Goal: Task Accomplishment & Management: Manage account settings

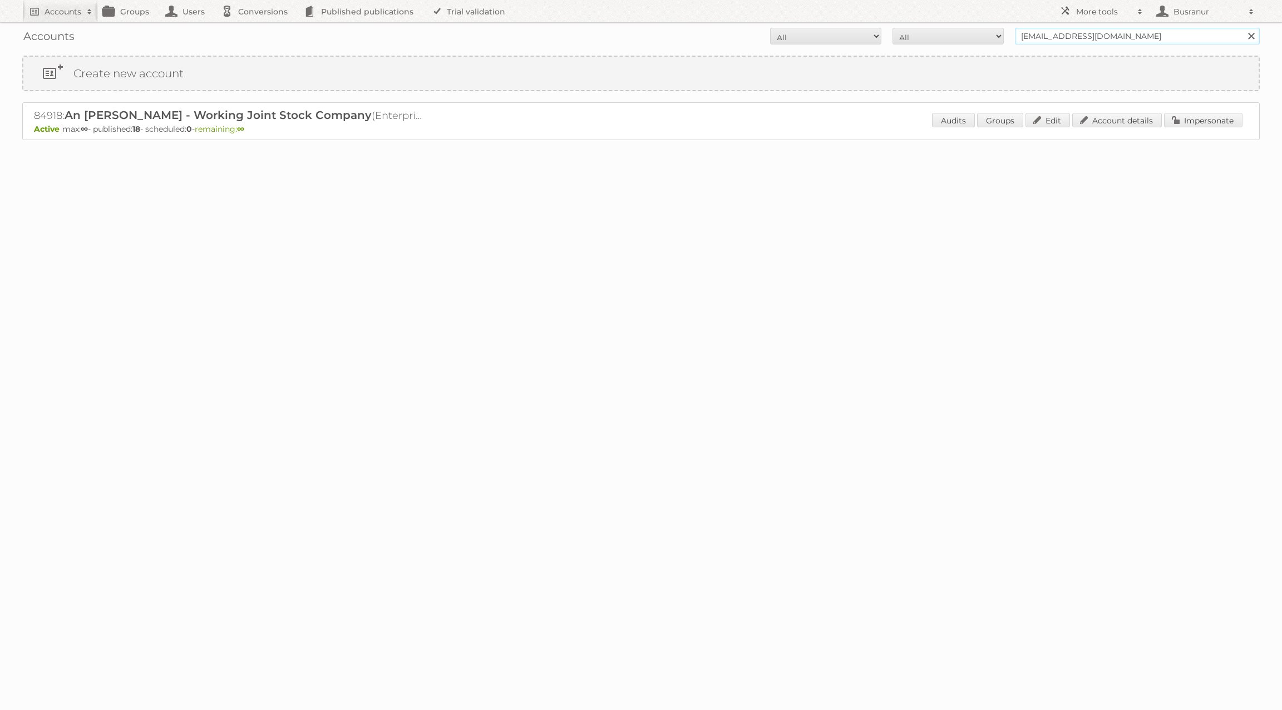
click at [1055, 30] on input "nhanht@ancuong.com" at bounding box center [1137, 36] width 245 height 17
paste input "'jonathan@bokara.com'."
click at [1152, 34] on input "[PERSON_NAME][EMAIL_ADDRESS][DOMAIN_NAME]" at bounding box center [1137, 36] width 245 height 17
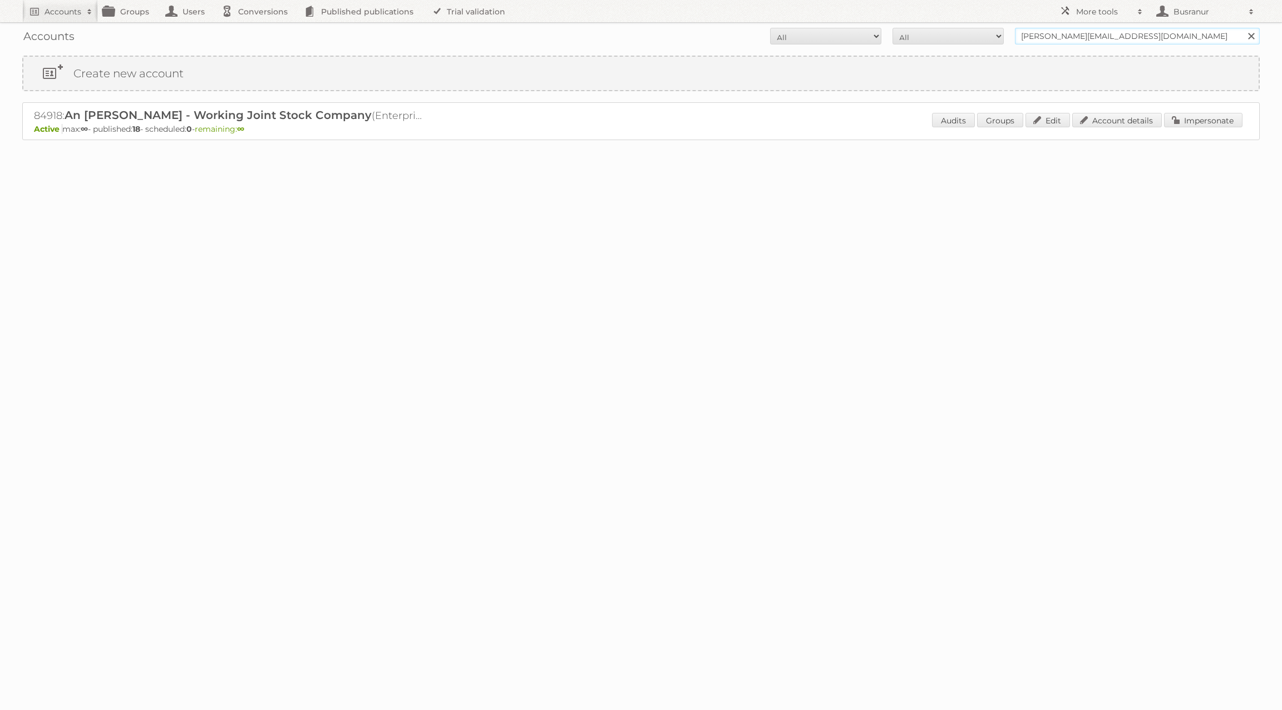
type input "jonathan@bokara.com"
click at [1242, 28] on input "Search" at bounding box center [1250, 36] width 17 height 17
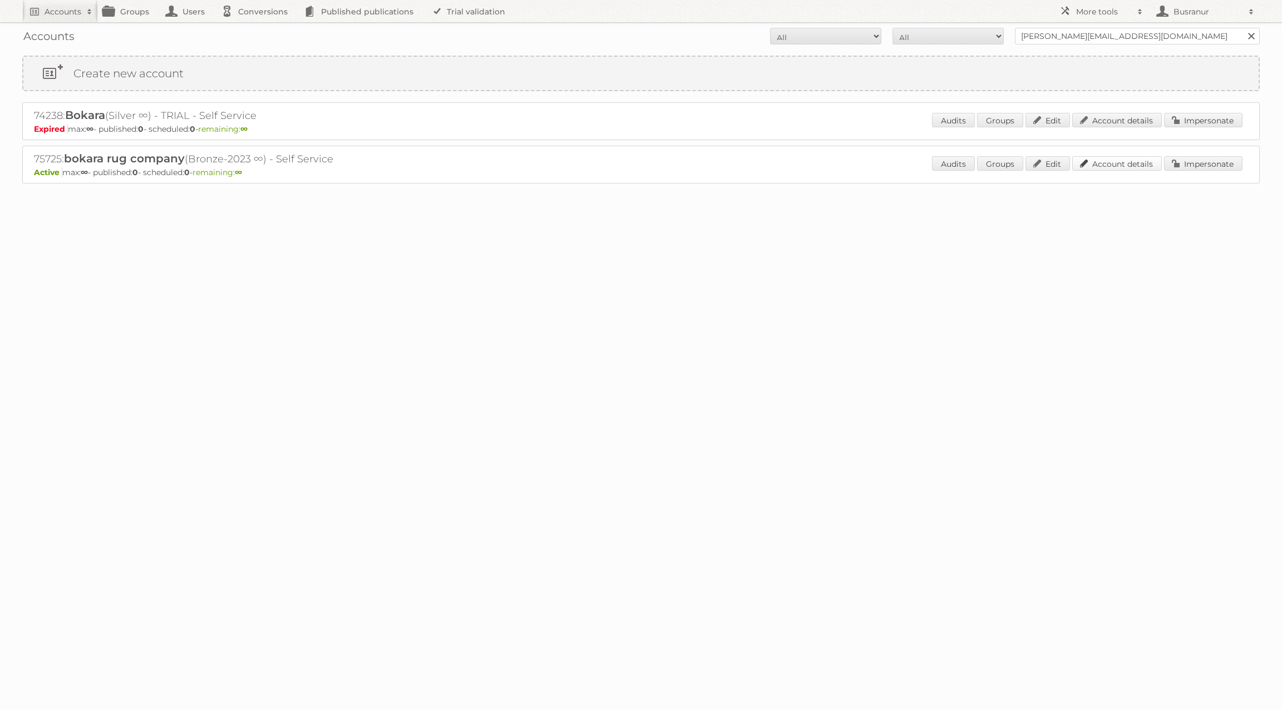
click at [1094, 165] on link "Account details" at bounding box center [1117, 163] width 90 height 14
click at [1134, 117] on link "Account details" at bounding box center [1117, 120] width 90 height 14
click at [1117, 165] on link "Account details" at bounding box center [1117, 163] width 90 height 14
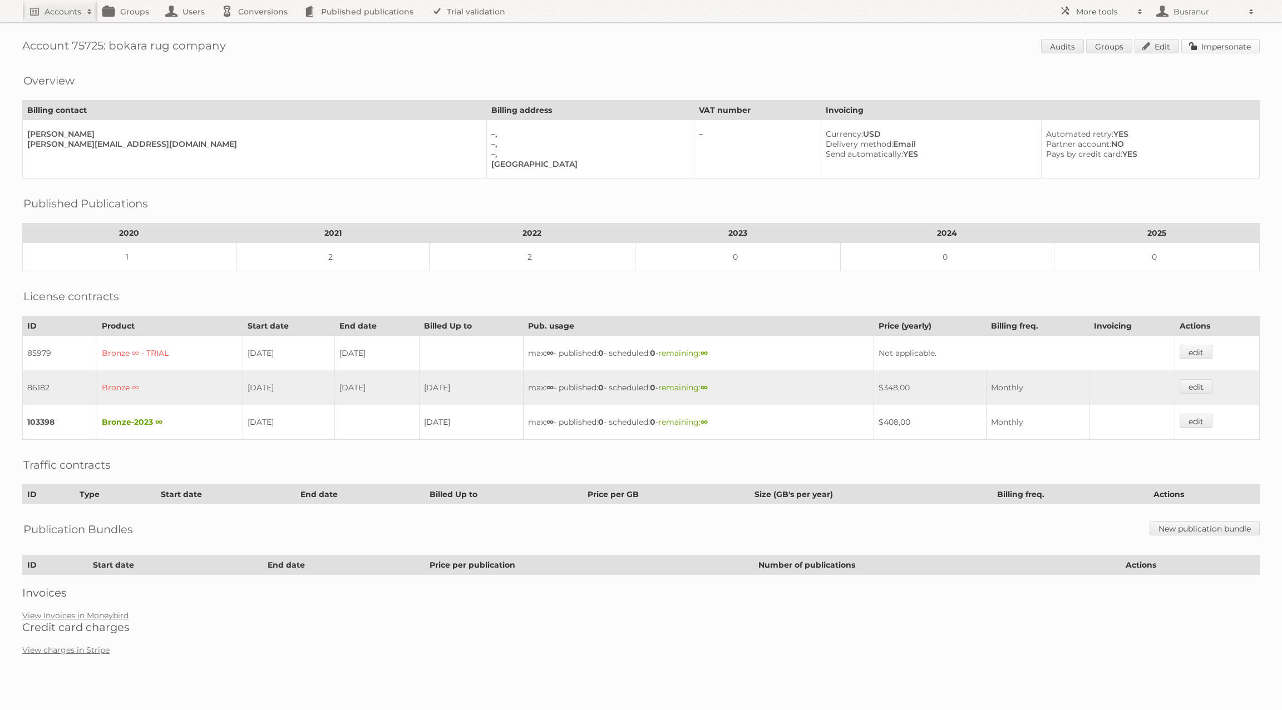
click at [1206, 40] on link "Impersonate" at bounding box center [1220, 46] width 78 height 14
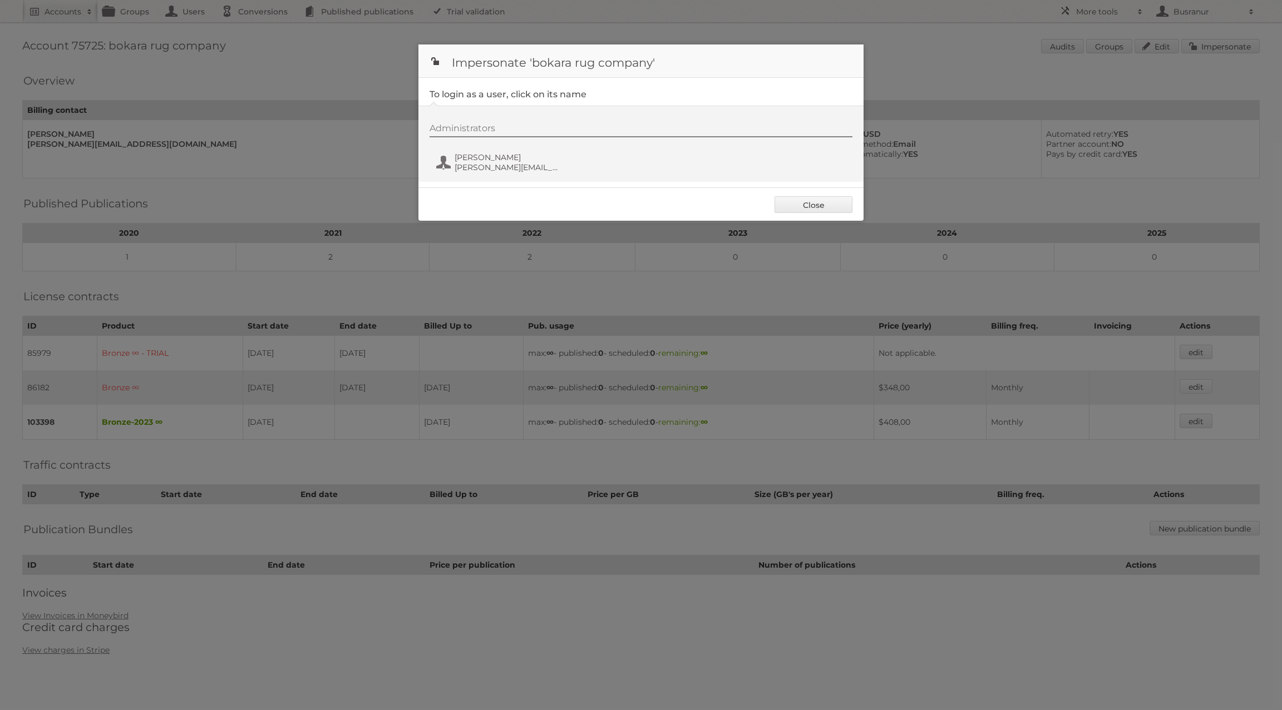
click at [338, 280] on div at bounding box center [641, 355] width 1282 height 710
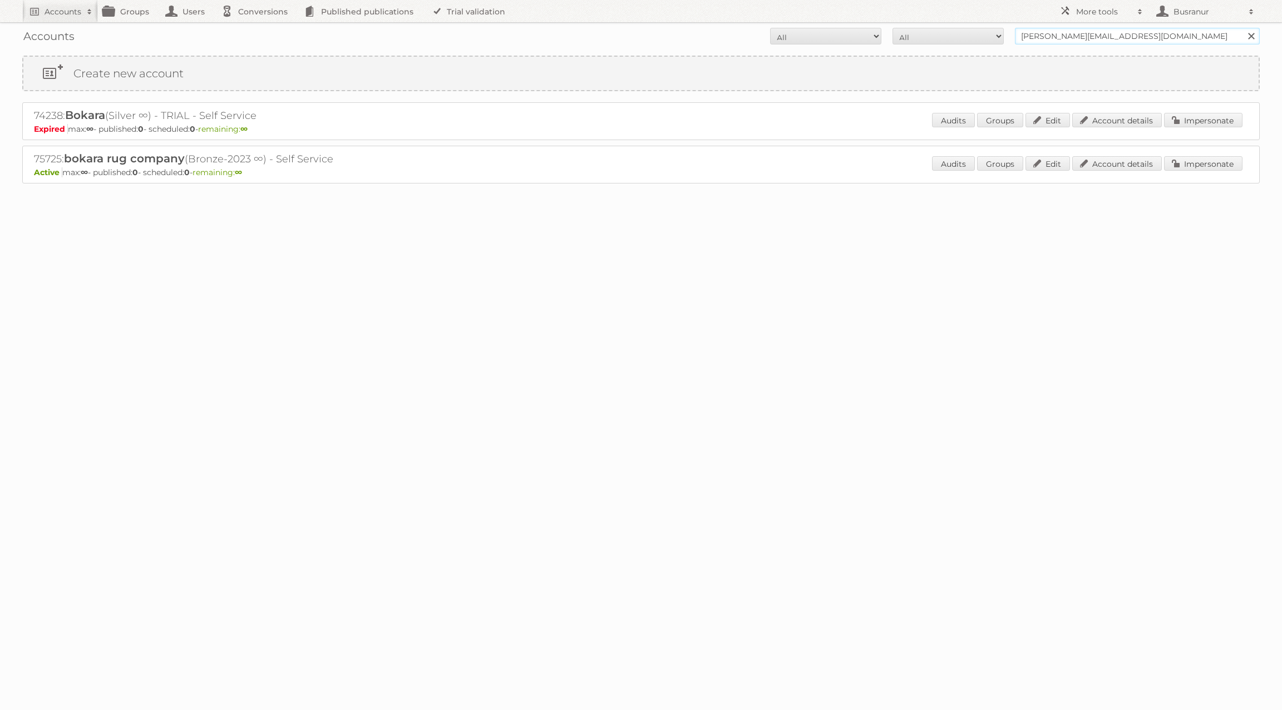
click at [1070, 36] on input "jonathan@bokara.com" at bounding box center [1137, 36] width 245 height 17
paste input "casteel@sterlinglakecounty"
type input "[EMAIL_ADDRESS][DOMAIN_NAME]"
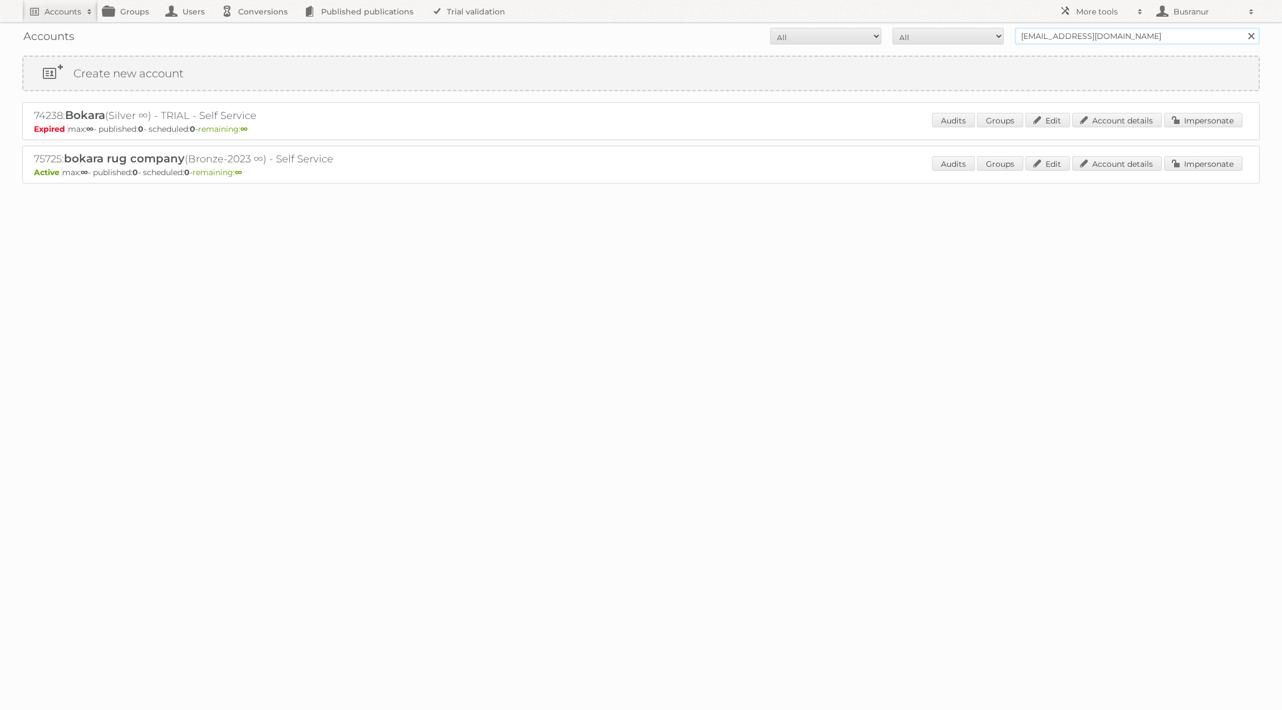
click at [1242, 28] on input "Search" at bounding box center [1250, 36] width 17 height 17
click at [1124, 119] on link "Account details" at bounding box center [1117, 120] width 90 height 14
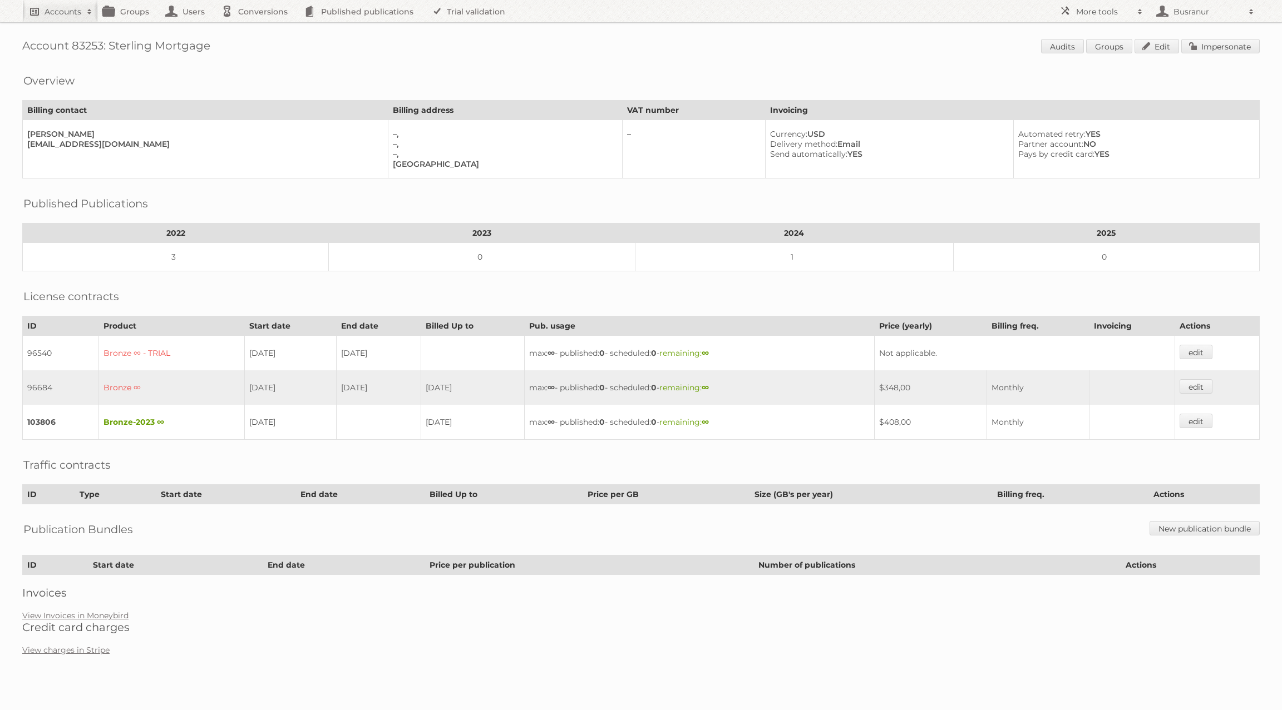
click at [68, 18] on link "Accounts" at bounding box center [60, 11] width 76 height 22
paste input"] "jonathan@bokara.com"
type input"] "jonathan@bokara.com"
click at [256, 28] on input "Search" at bounding box center [264, 36] width 17 height 17
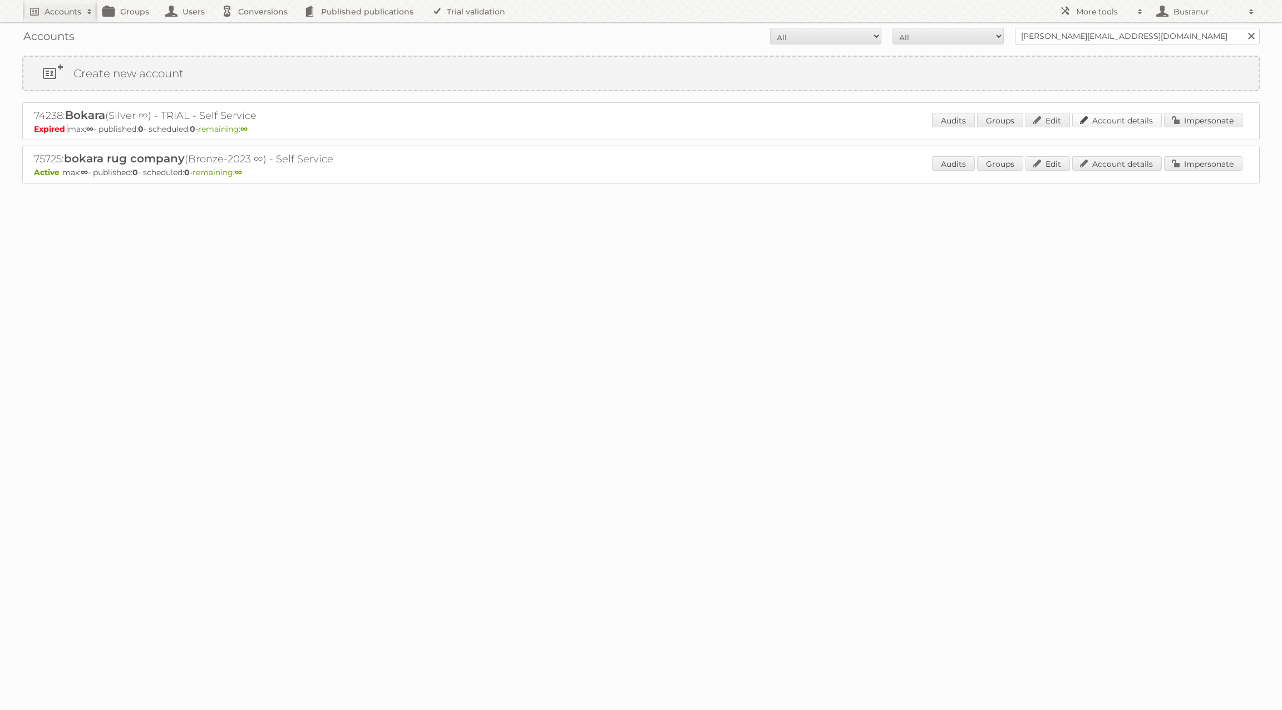
click at [1120, 124] on link "Account details" at bounding box center [1117, 120] width 90 height 14
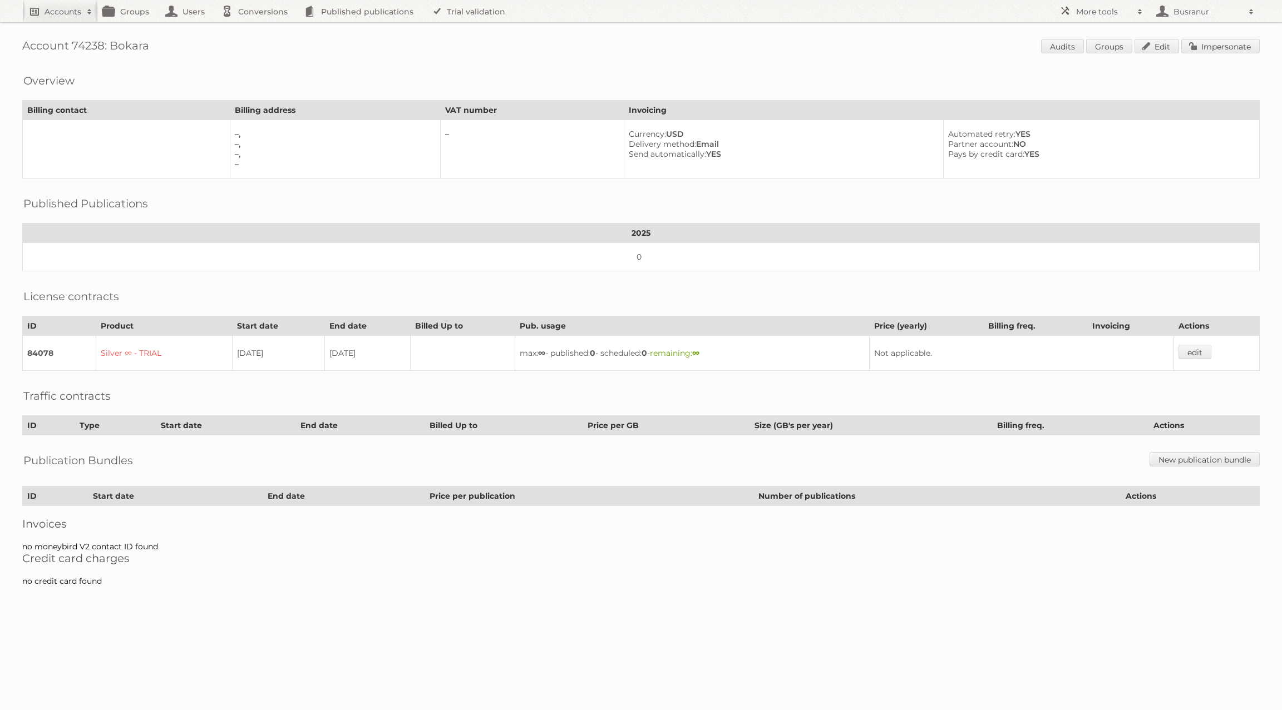
click at [55, 15] on h2 "Accounts" at bounding box center [63, 11] width 37 height 11
paste input"] "[PERSON_NAME][EMAIL_ADDRESS][DOMAIN_NAME]"
type input"] "[PERSON_NAME][EMAIL_ADDRESS][DOMAIN_NAME]"
click at [256, 28] on input "Search" at bounding box center [264, 36] width 17 height 17
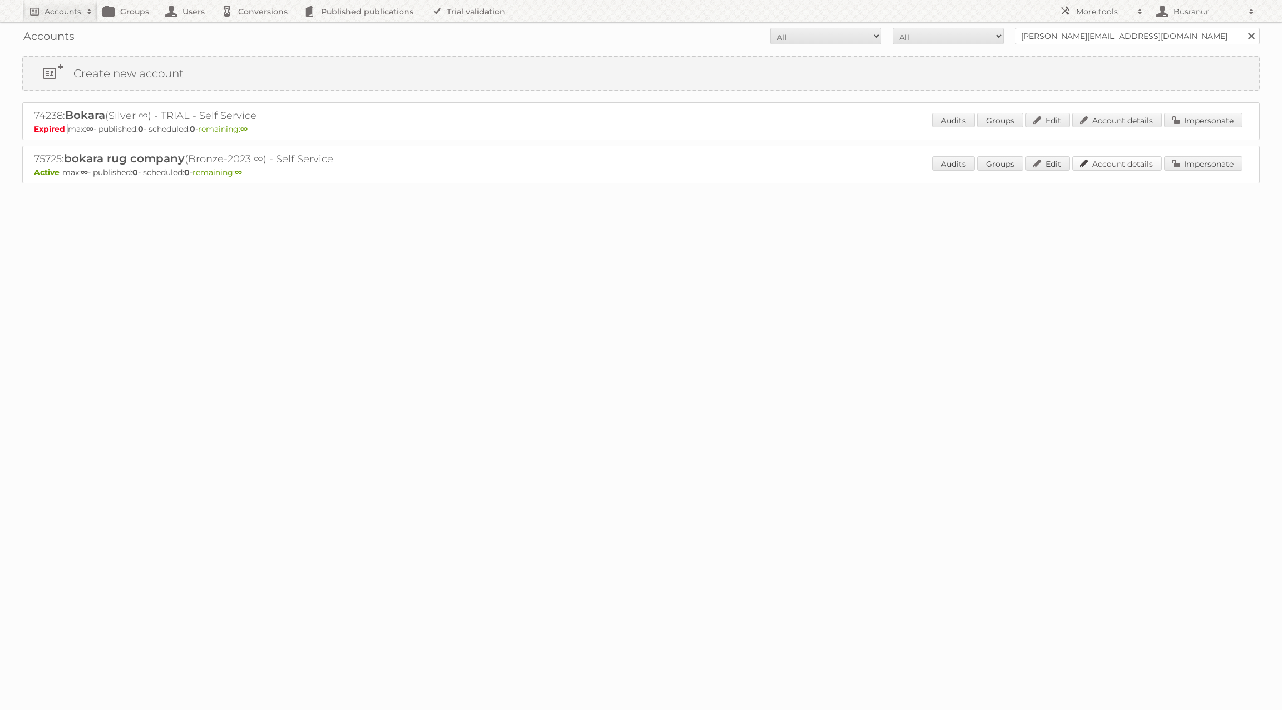
click at [1113, 162] on link "Account details" at bounding box center [1117, 163] width 90 height 14
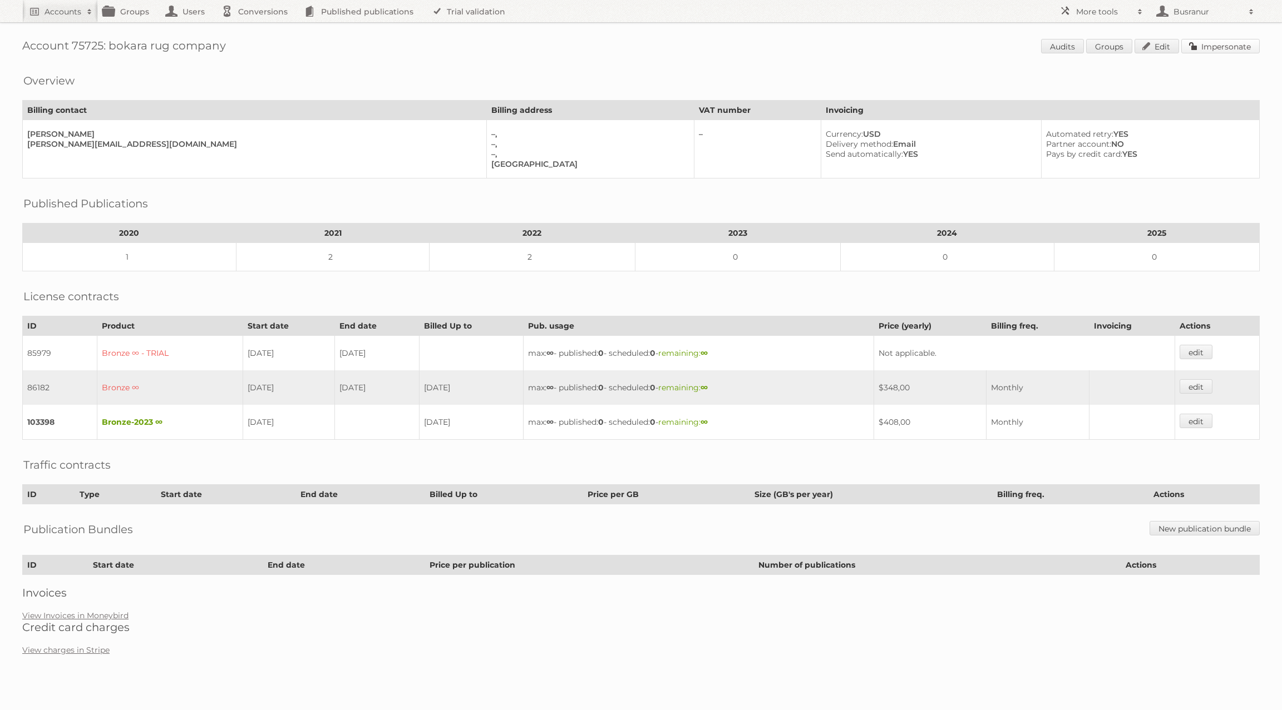
click at [1220, 52] on link "Impersonate" at bounding box center [1220, 46] width 78 height 14
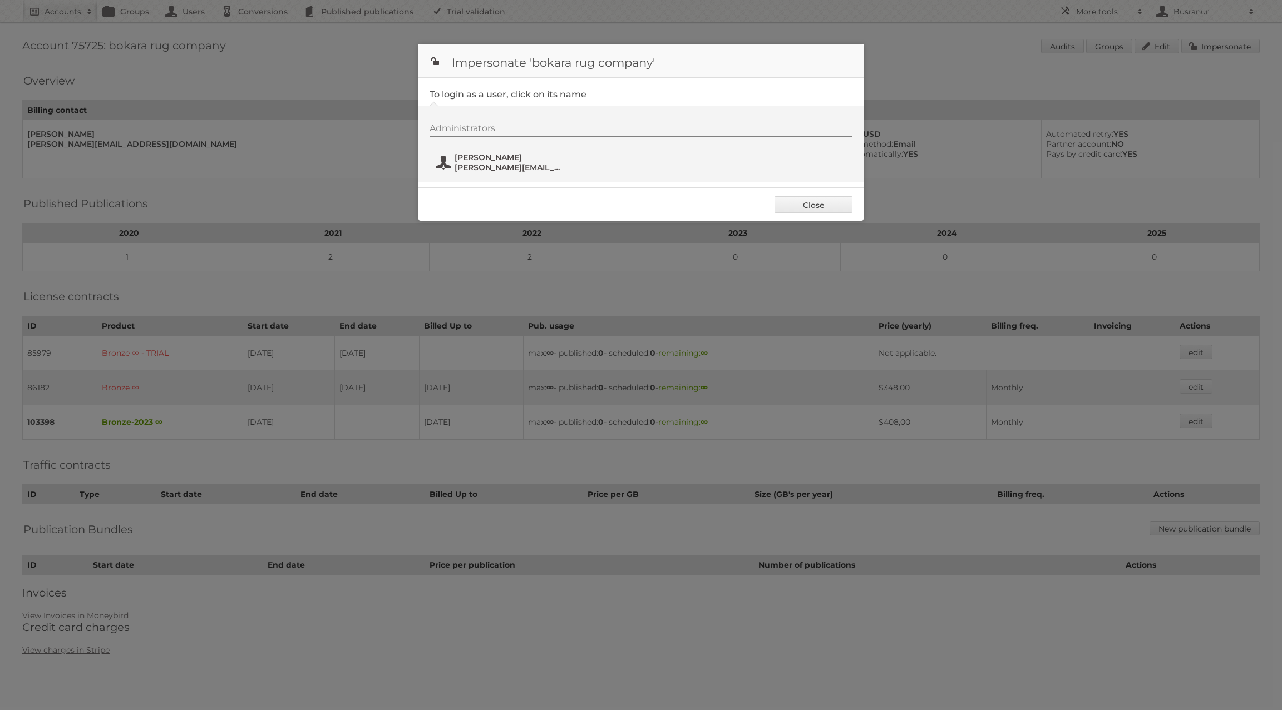
click at [497, 163] on span "melissa@bokara.com" at bounding box center [509, 167] width 108 height 10
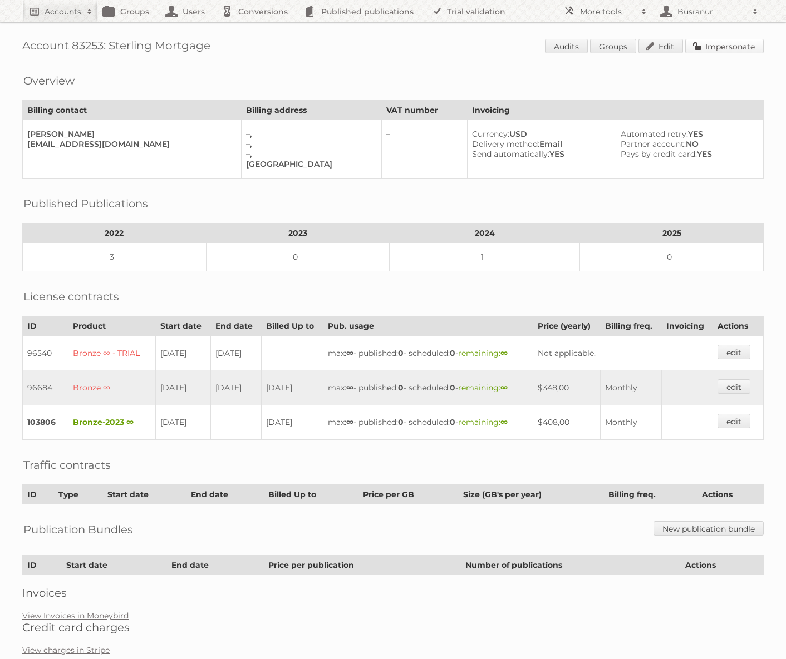
click at [730, 43] on link "Impersonate" at bounding box center [724, 46] width 78 height 14
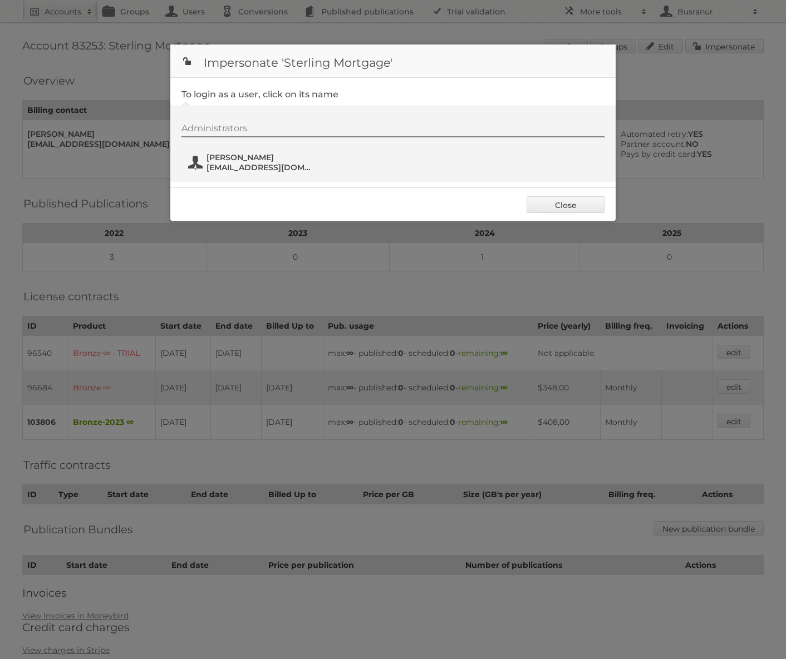
click at [250, 153] on span "Jacie Casteel" at bounding box center [260, 157] width 108 height 10
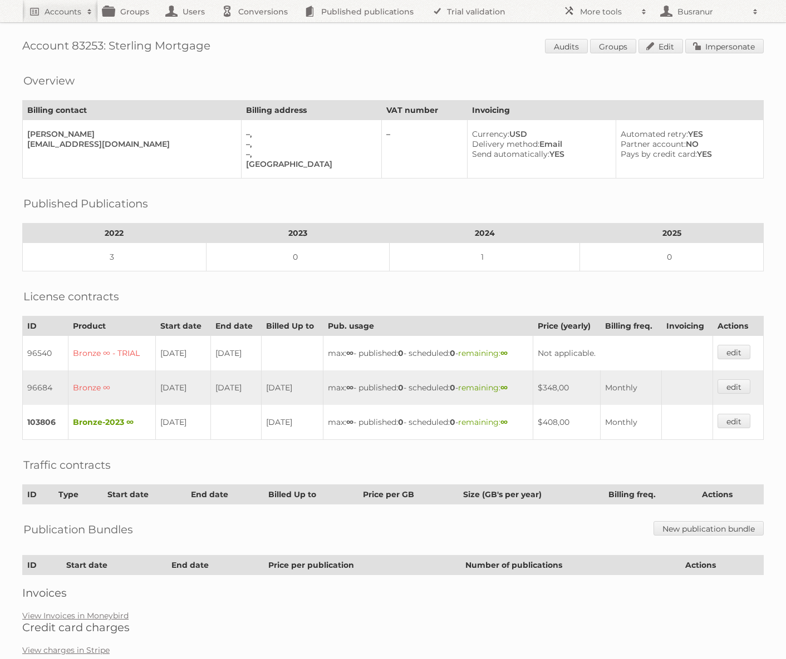
scroll to position [14, 0]
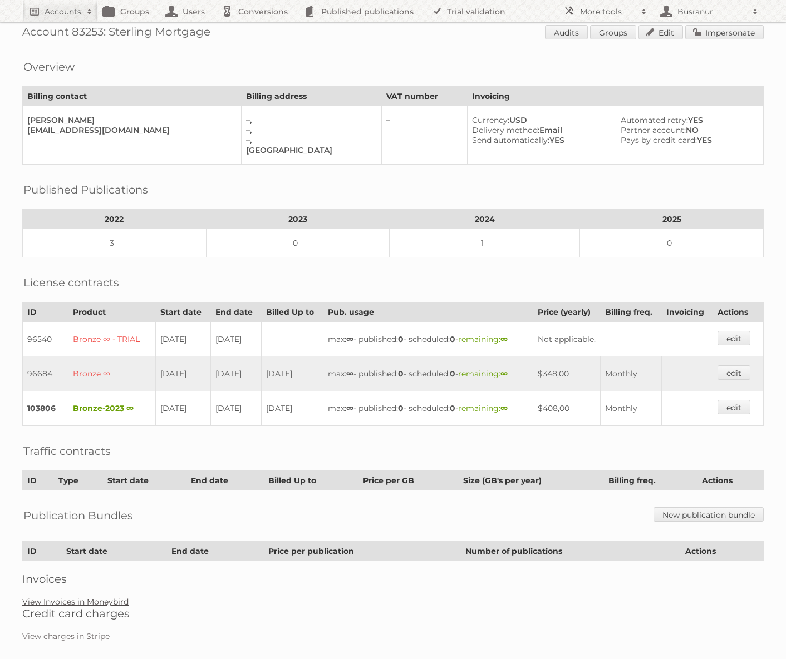
click at [72, 597] on link "View Invoices in Moneybird" at bounding box center [75, 602] width 106 height 10
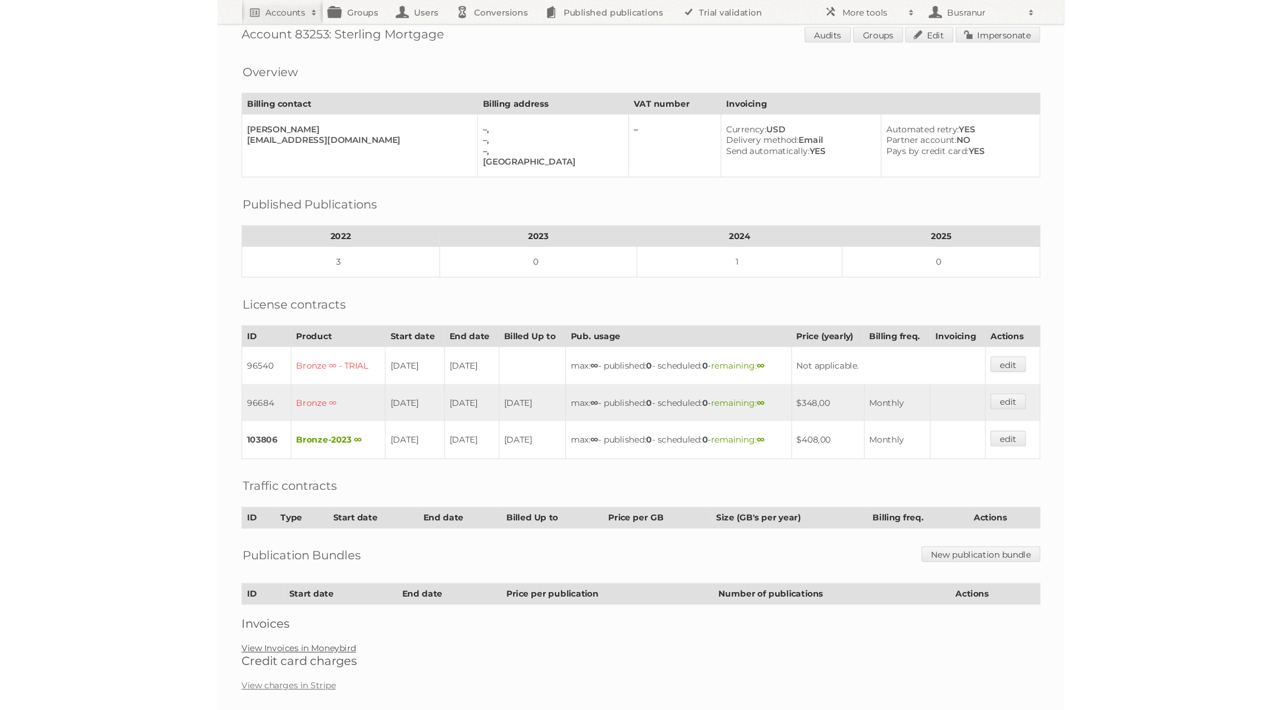
scroll to position [0, 0]
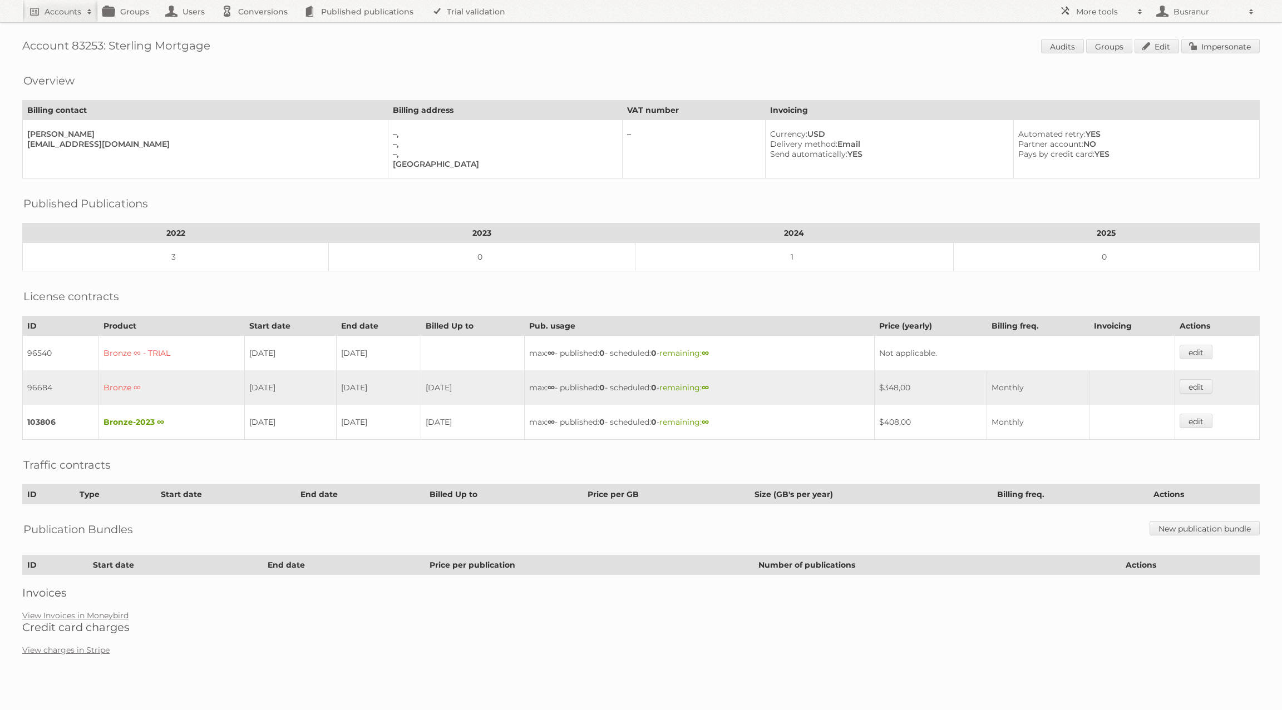
click at [91, 44] on h1 "Account 83253: Sterling Mortgage Audits Groups Edit Impersonate" at bounding box center [640, 47] width 1237 height 17
copy h1 "83253"
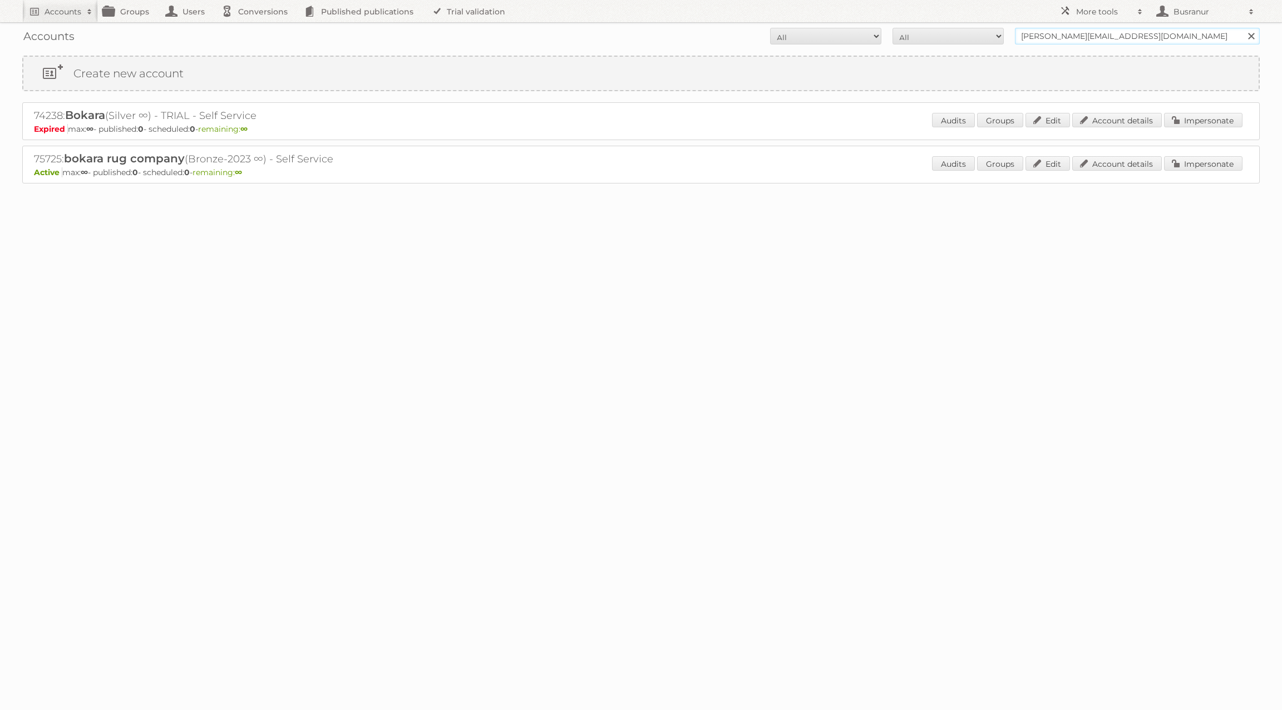
click at [1076, 35] on input "[PERSON_NAME][EMAIL_ADDRESS][DOMAIN_NAME]" at bounding box center [1137, 36] width 245 height 17
click at [1076, 35] on input "jonathan@bokara.com" at bounding box center [1137, 36] width 245 height 17
click at [1242, 28] on input "Search" at bounding box center [1250, 36] width 17 height 17
click at [1103, 164] on link "Account details" at bounding box center [1117, 163] width 90 height 14
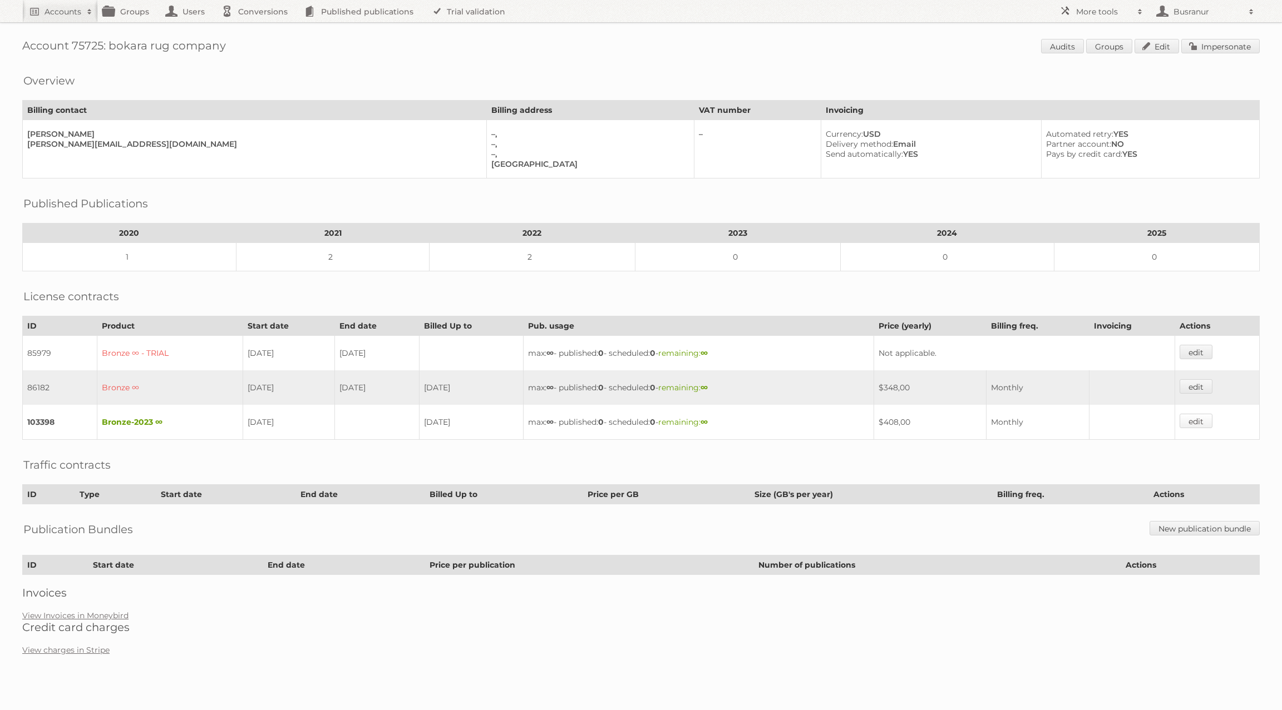
click at [1195, 414] on link "edit" at bounding box center [1195, 421] width 33 height 14
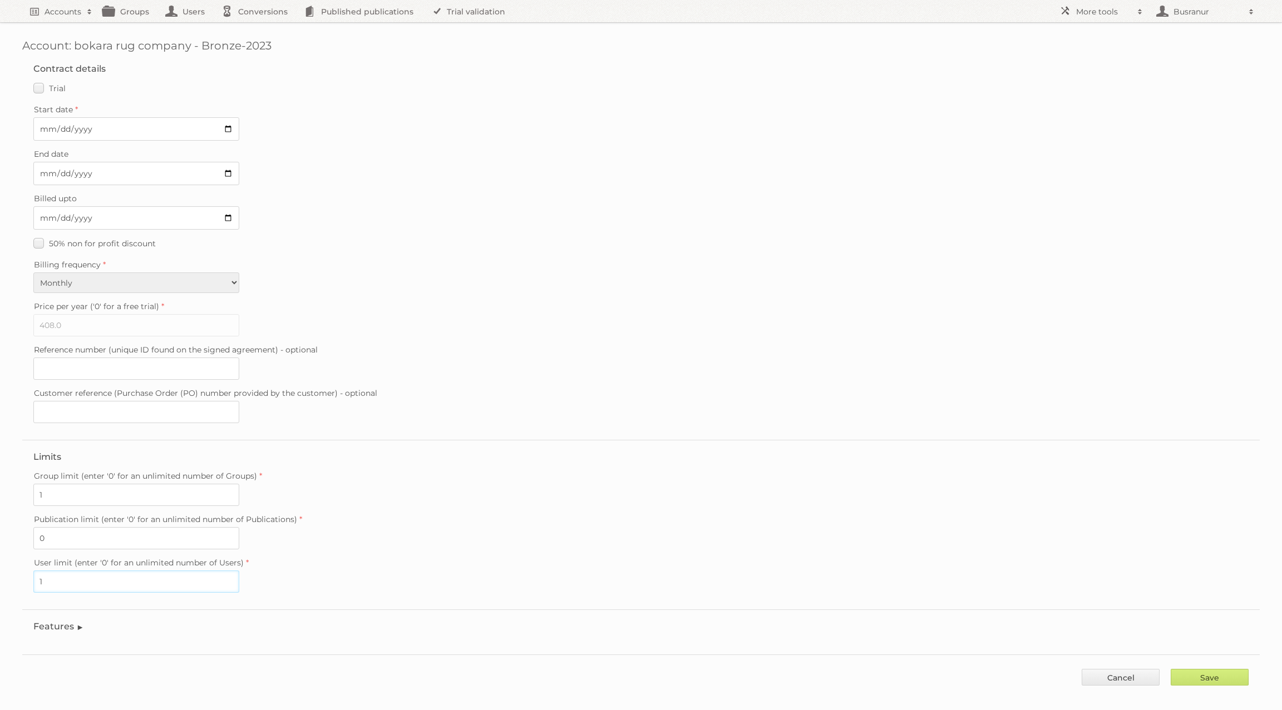
click at [66, 571] on input "1" at bounding box center [136, 582] width 206 height 22
type input "2"
click at [1197, 669] on input "Save" at bounding box center [1210, 677] width 78 height 17
type input "..."
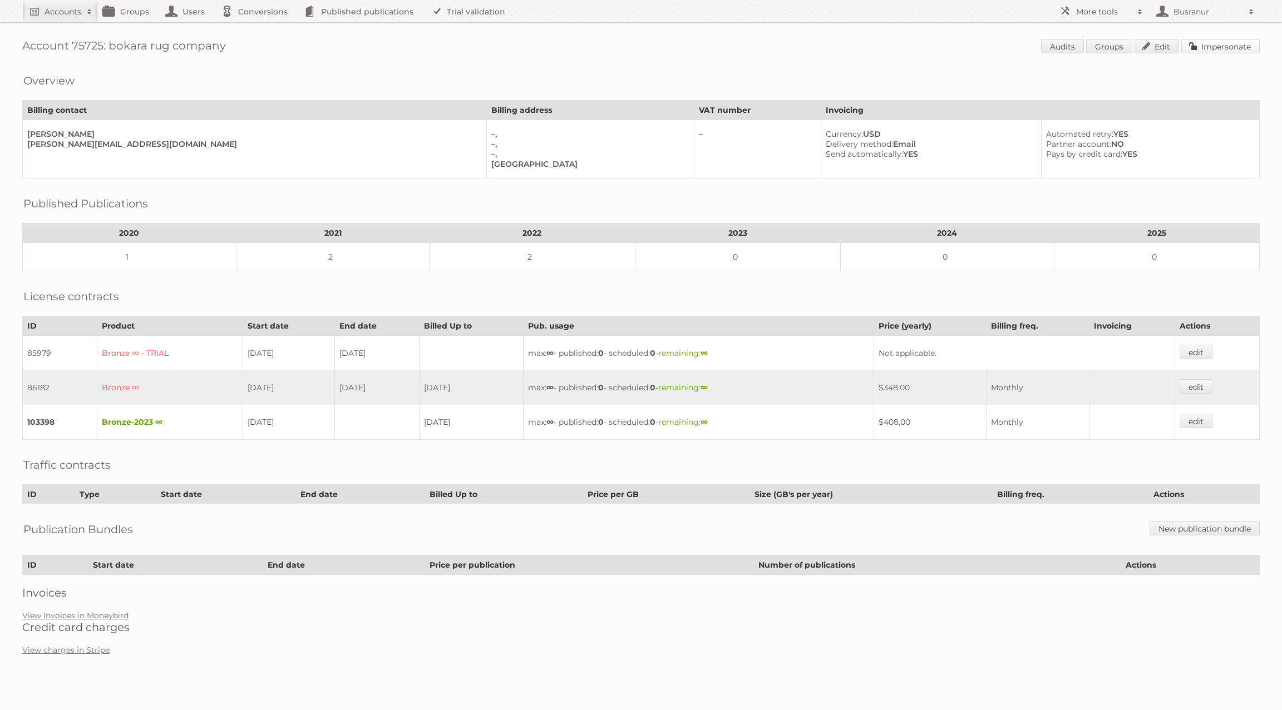
click at [1238, 45] on link "Impersonate" at bounding box center [1220, 46] width 78 height 14
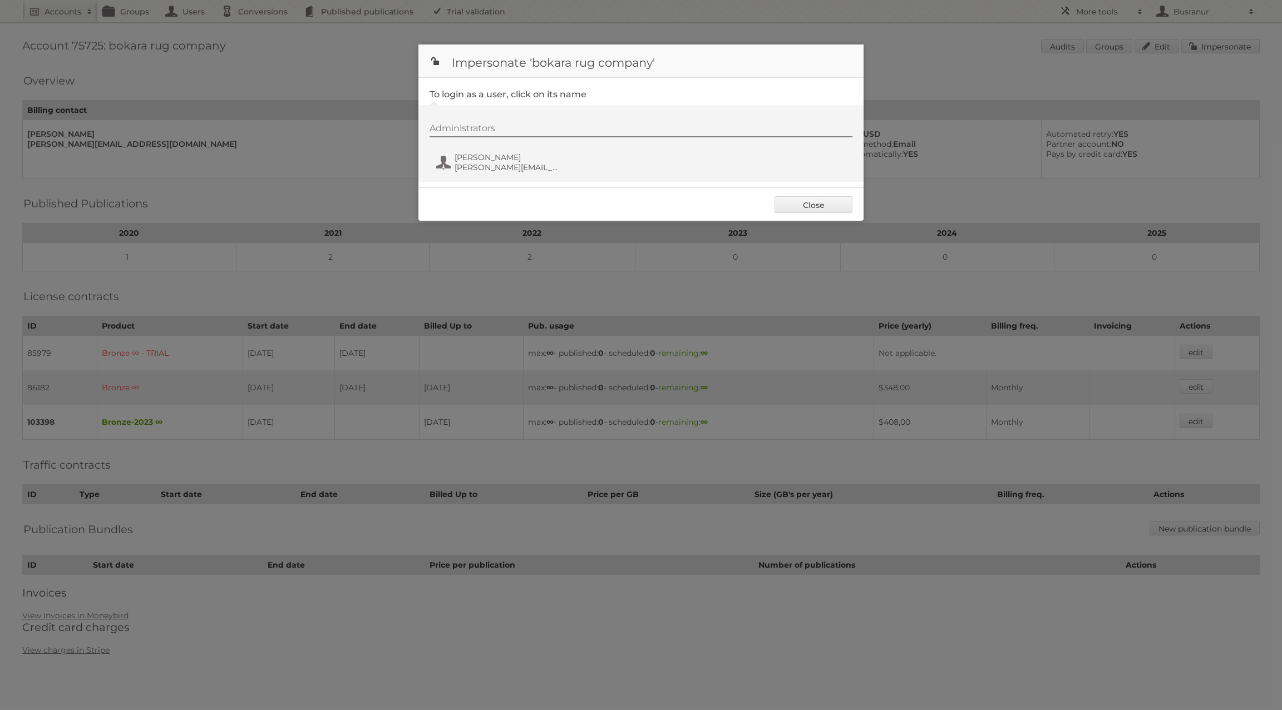
click at [417, 161] on div at bounding box center [641, 355] width 1282 height 710
click at [473, 167] on span "melissa@bokara.com" at bounding box center [509, 167] width 108 height 10
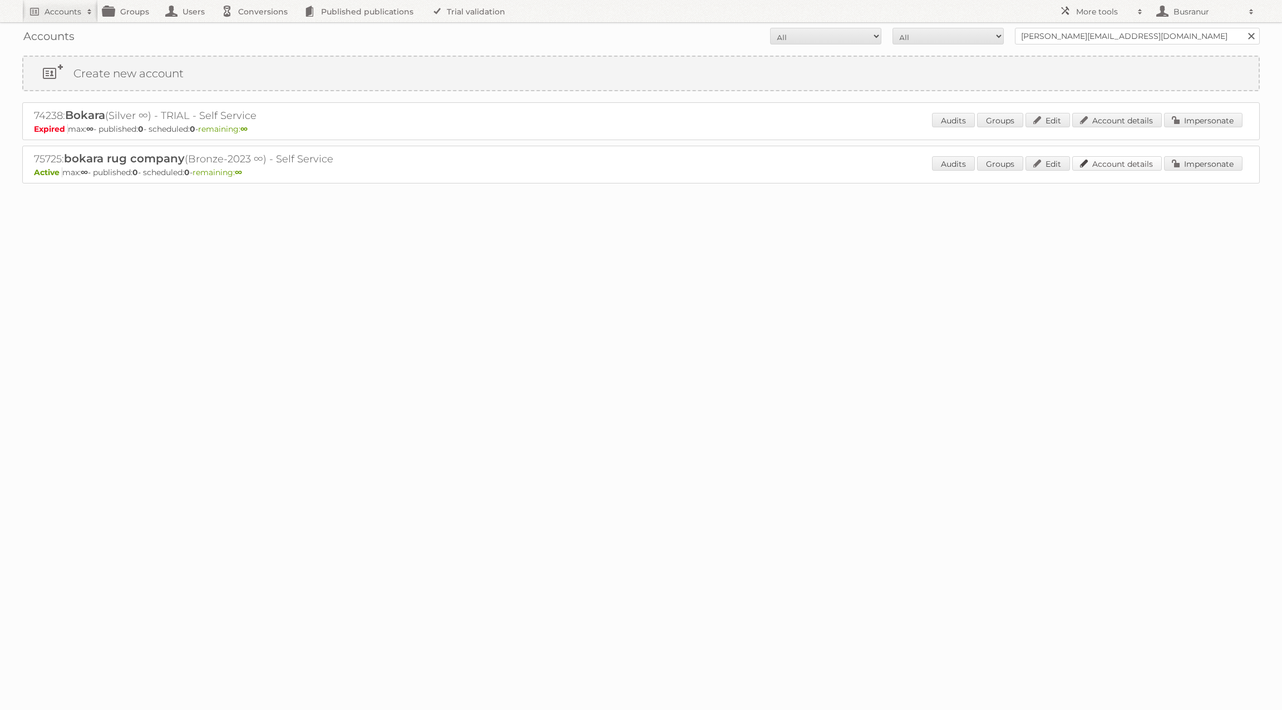
click at [1132, 169] on link "Account details" at bounding box center [1117, 163] width 90 height 14
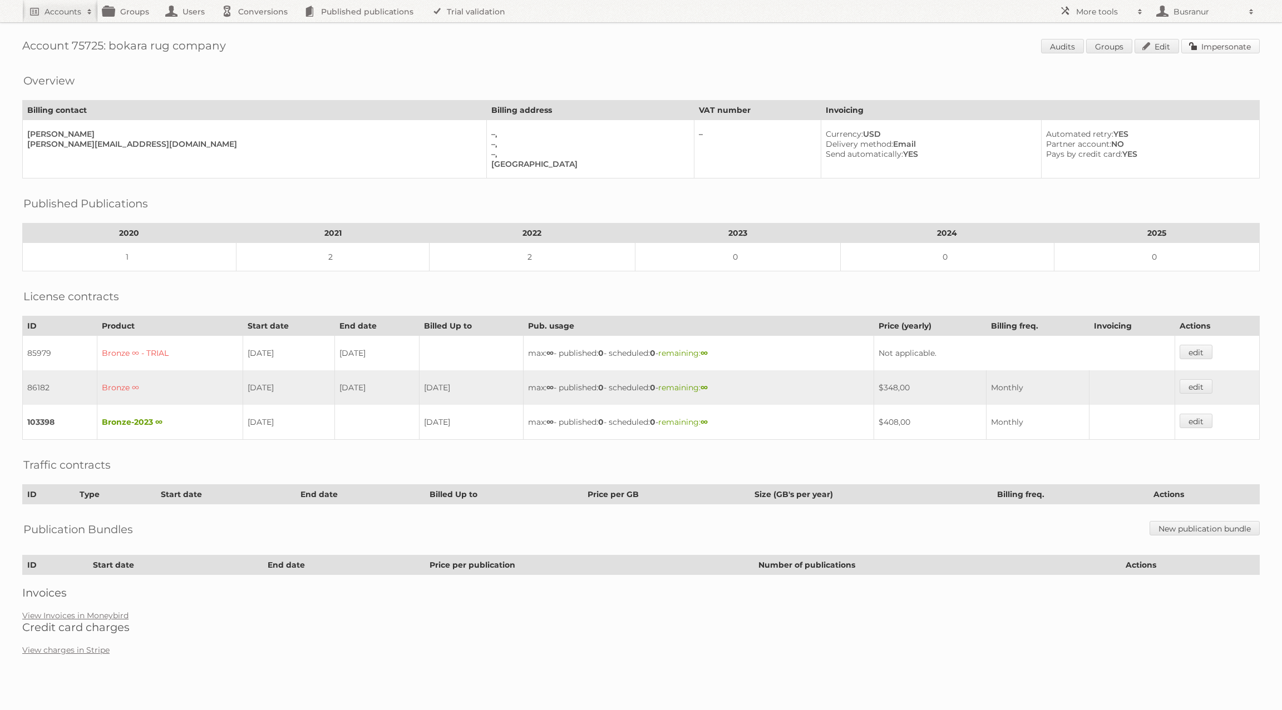
click at [1225, 44] on link "Impersonate" at bounding box center [1220, 46] width 78 height 14
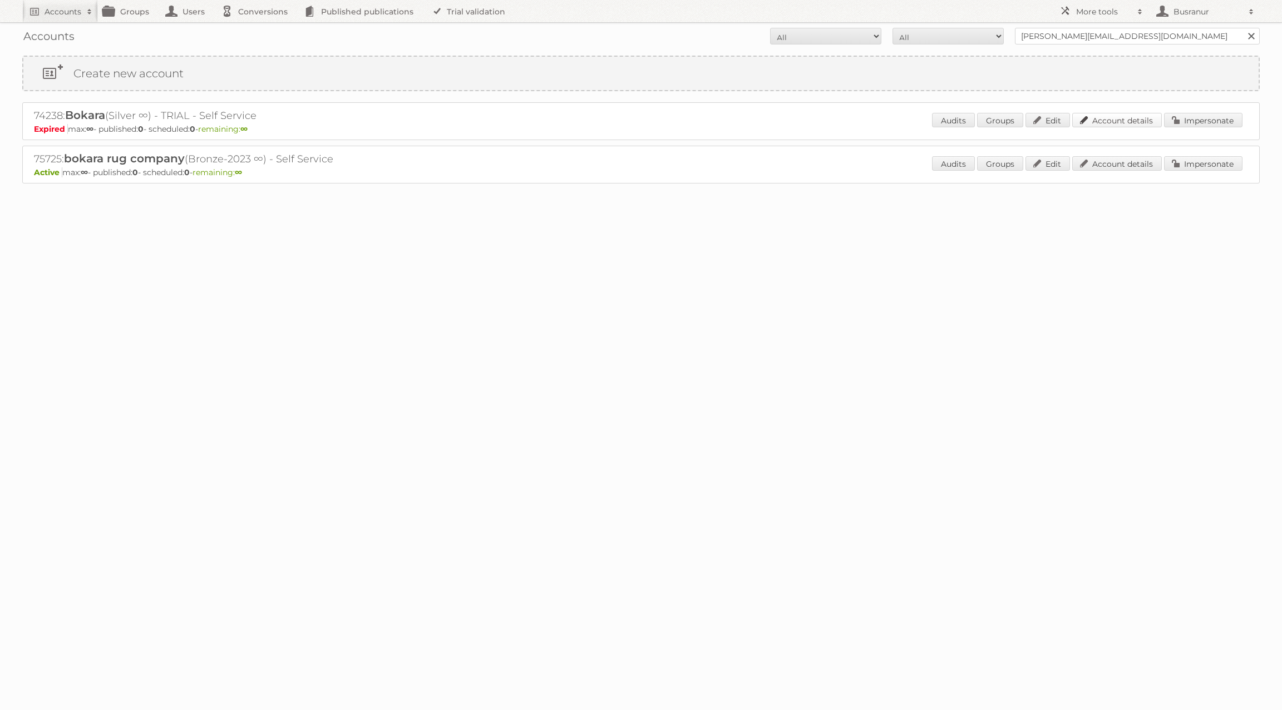
click at [1143, 125] on link "Account details" at bounding box center [1117, 120] width 90 height 14
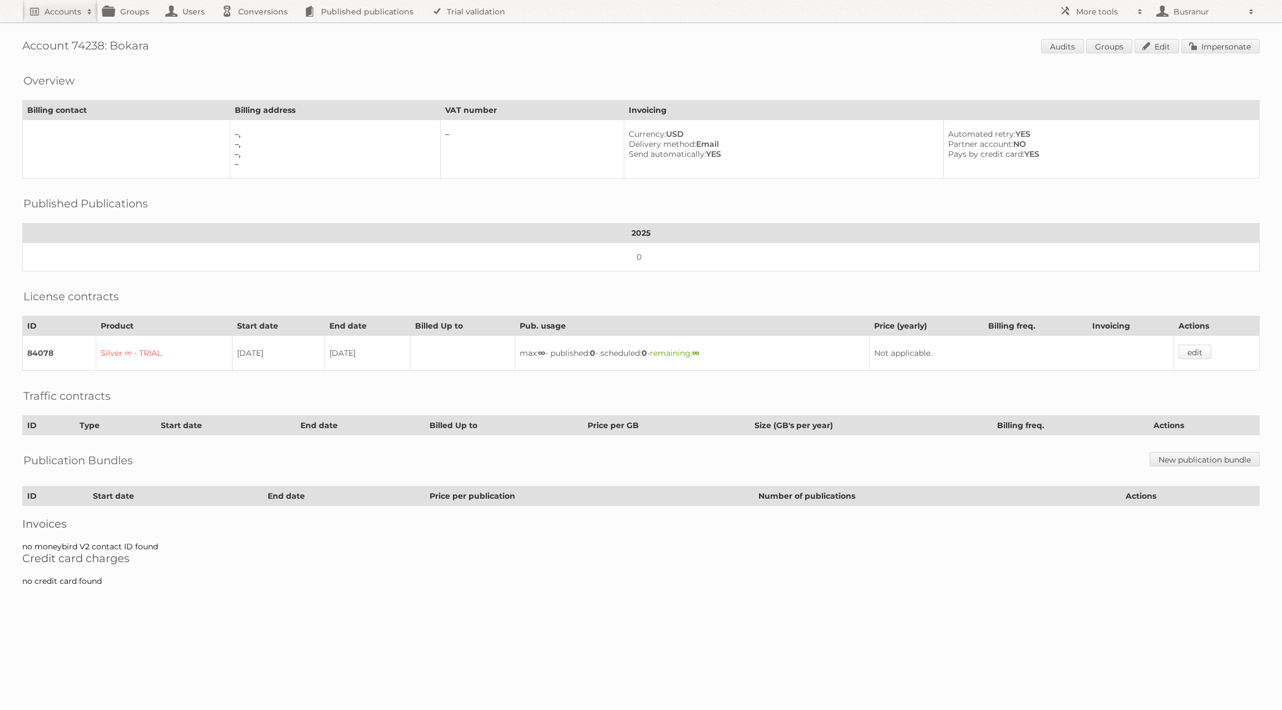
click at [1211, 347] on link "edit" at bounding box center [1194, 352] width 33 height 14
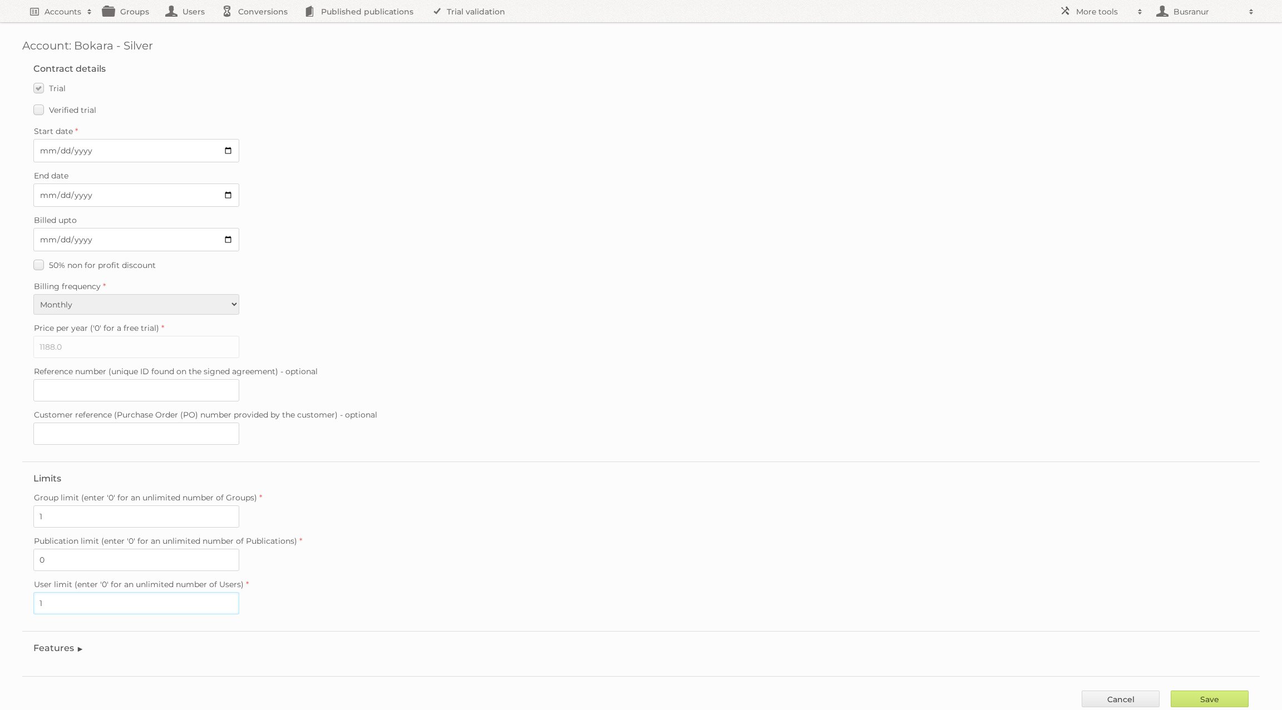
click at [87, 593] on input "1" at bounding box center [136, 604] width 206 height 22
type input "2"
click at [1223, 691] on input "Save" at bounding box center [1210, 699] width 78 height 17
type input "..."
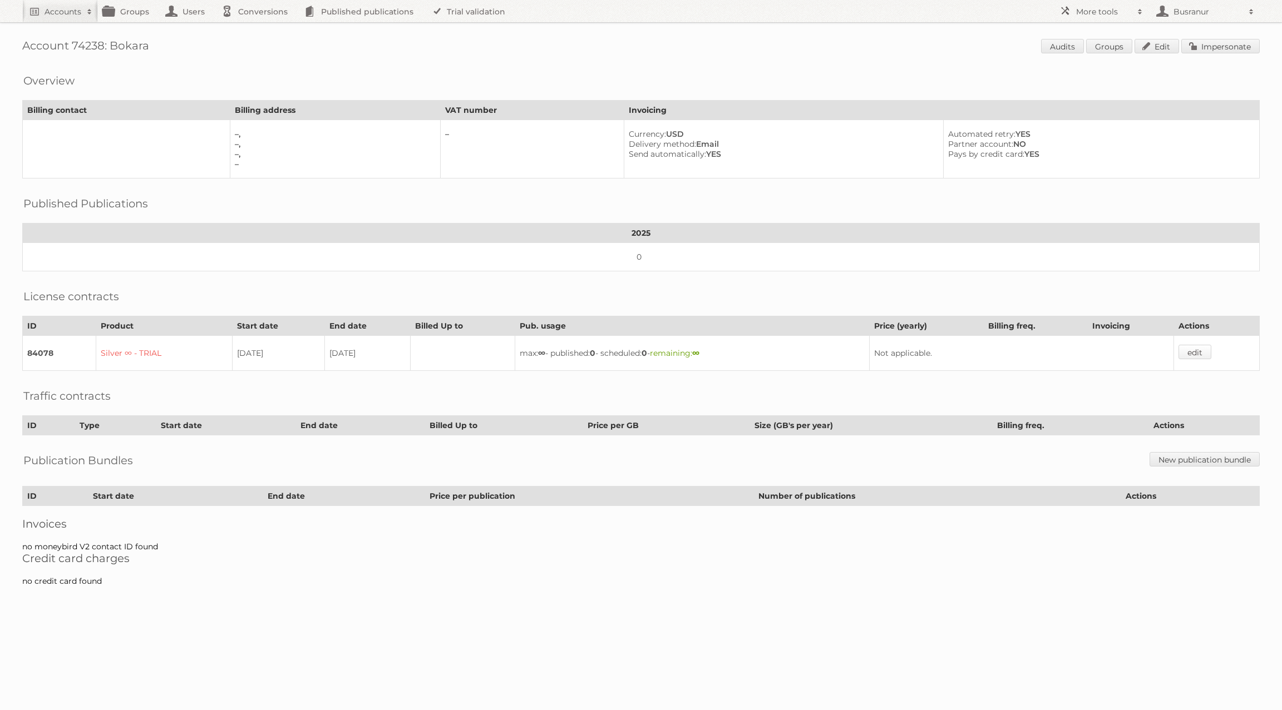
click at [1207, 349] on link "edit" at bounding box center [1194, 352] width 33 height 14
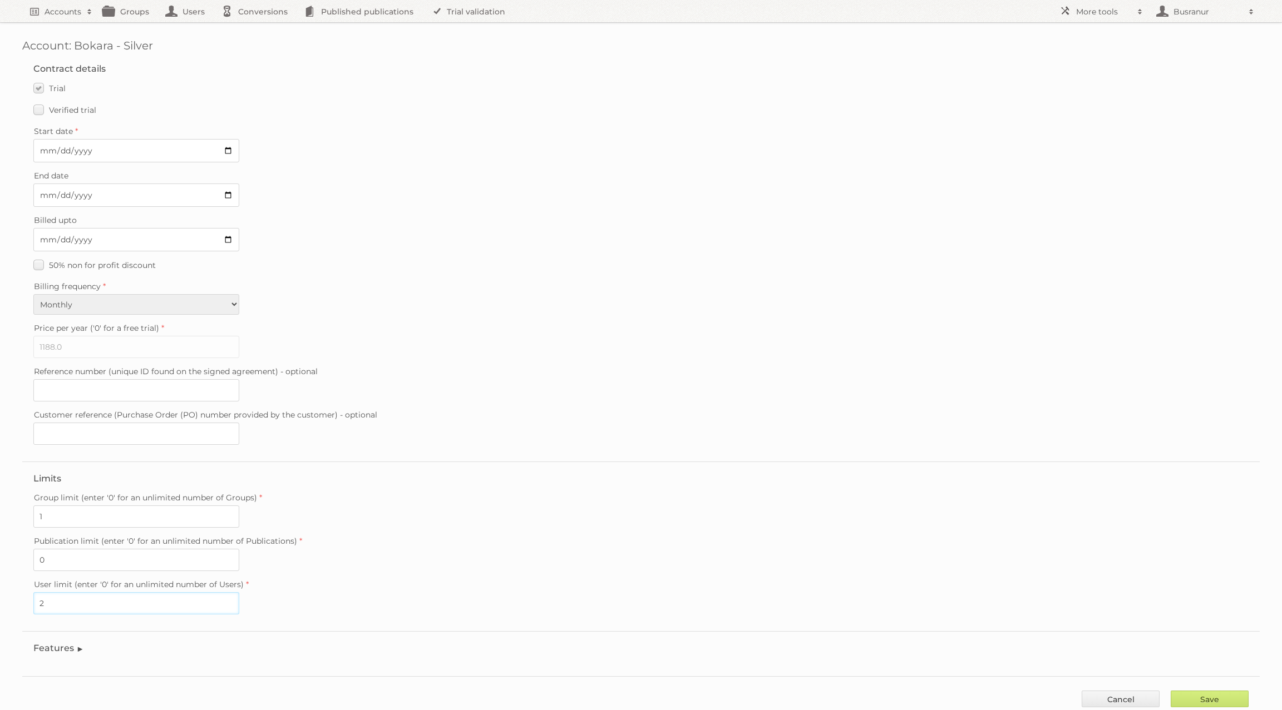
click at [60, 593] on input "2" at bounding box center [136, 604] width 206 height 22
type input "1"
click at [1223, 691] on input "Save" at bounding box center [1210, 699] width 78 height 17
type input "..."
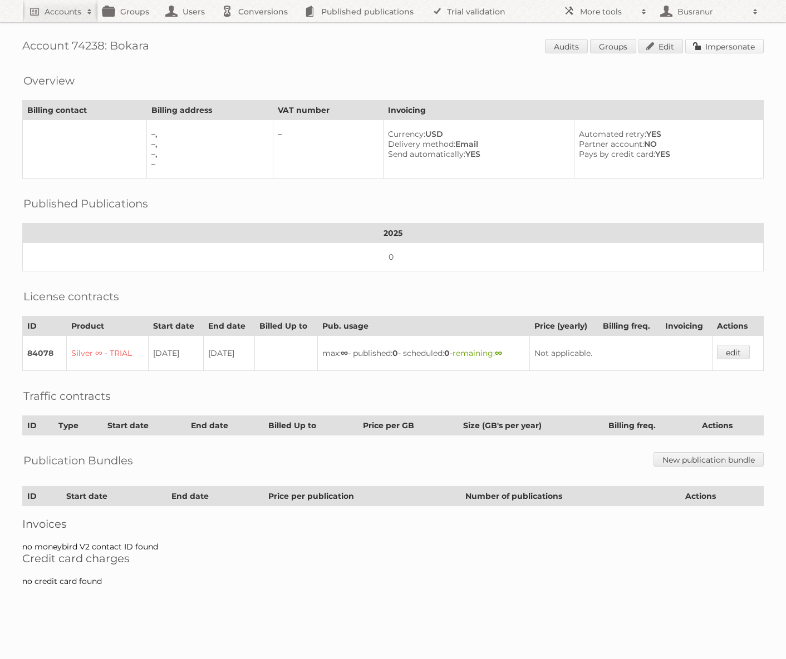
click at [709, 47] on link "Impersonate" at bounding box center [724, 46] width 78 height 14
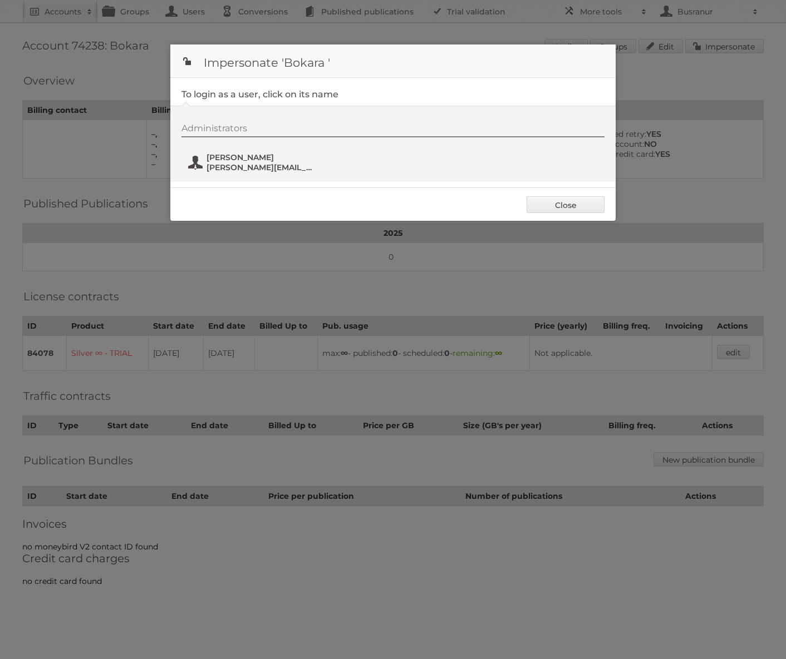
click at [260, 162] on span "[PERSON_NAME][EMAIL_ADDRESS][DOMAIN_NAME]" at bounding box center [260, 167] width 108 height 10
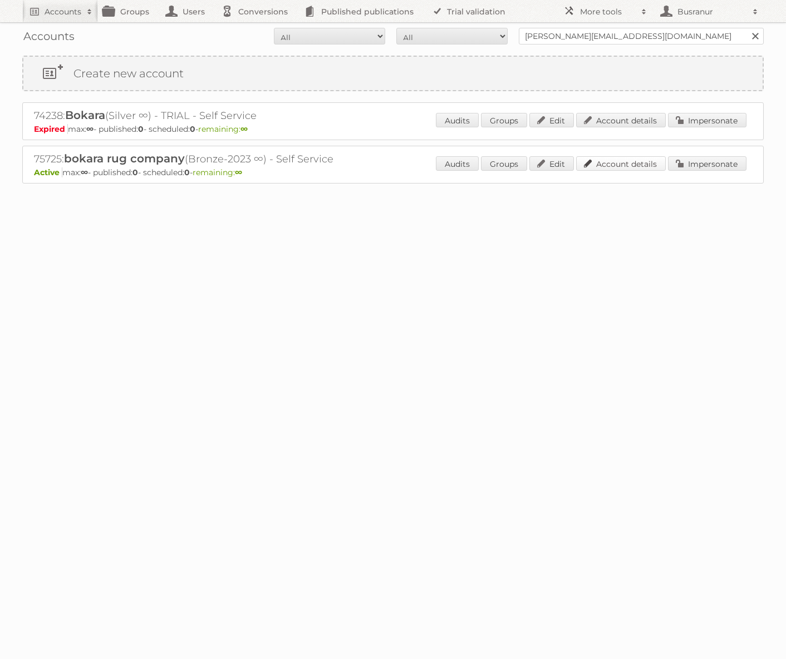
click at [636, 166] on link "Account details" at bounding box center [621, 163] width 90 height 14
click at [637, 122] on link "Account details" at bounding box center [621, 120] width 90 height 14
click at [647, 162] on link "Account details" at bounding box center [621, 163] width 90 height 14
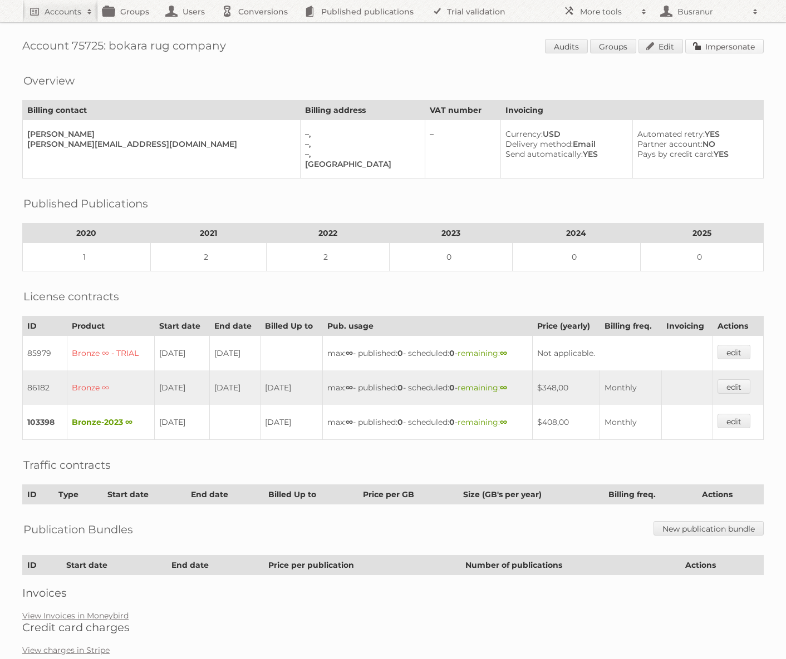
click at [734, 49] on link "Impersonate" at bounding box center [724, 46] width 78 height 14
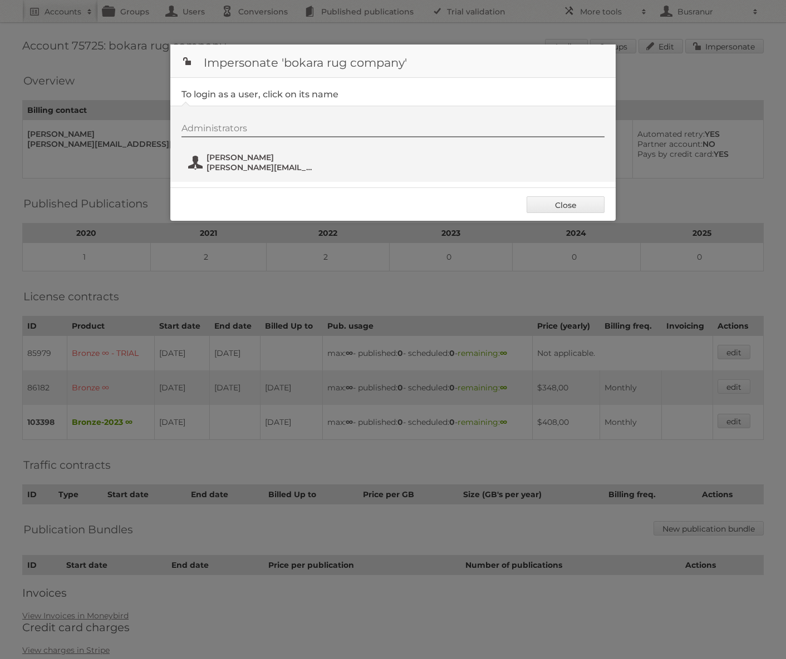
click at [231, 165] on span "[PERSON_NAME][EMAIL_ADDRESS][DOMAIN_NAME]" at bounding box center [260, 167] width 108 height 10
